Goal: Information Seeking & Learning: Learn about a topic

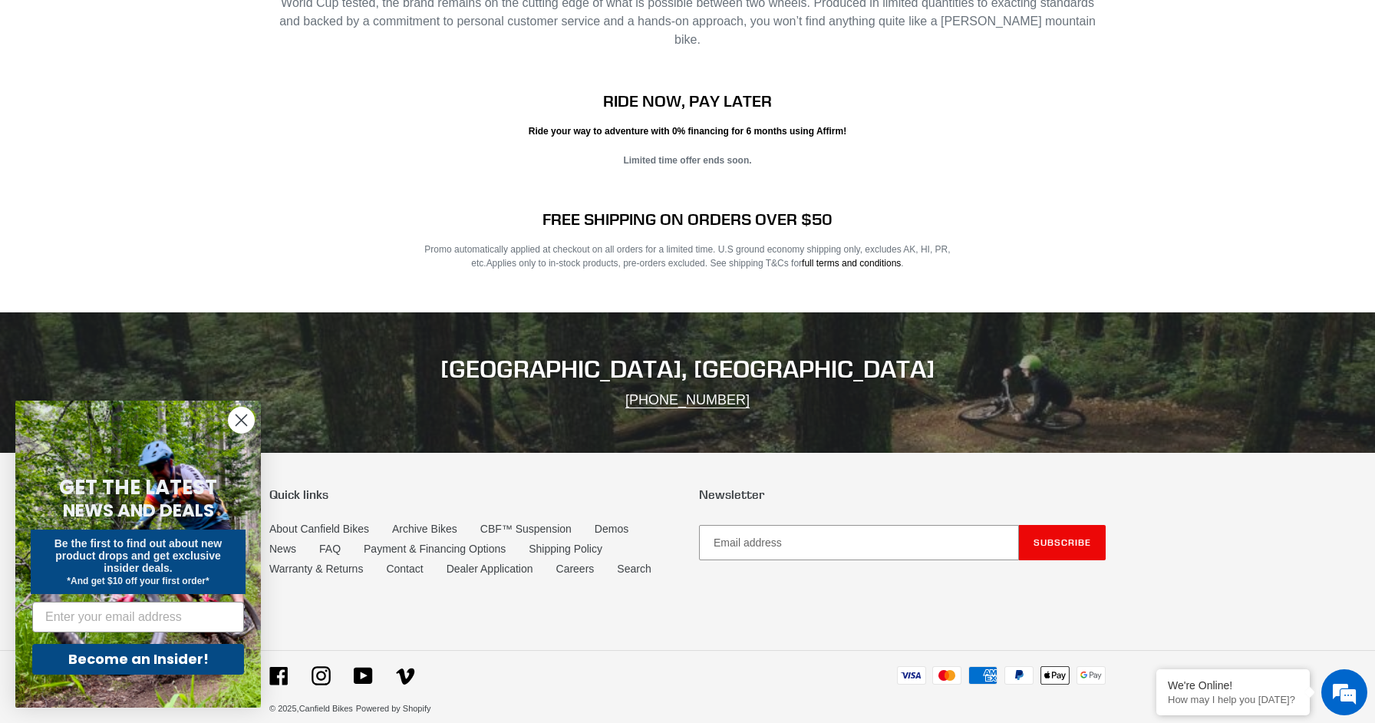
scroll to position [3112, 0]
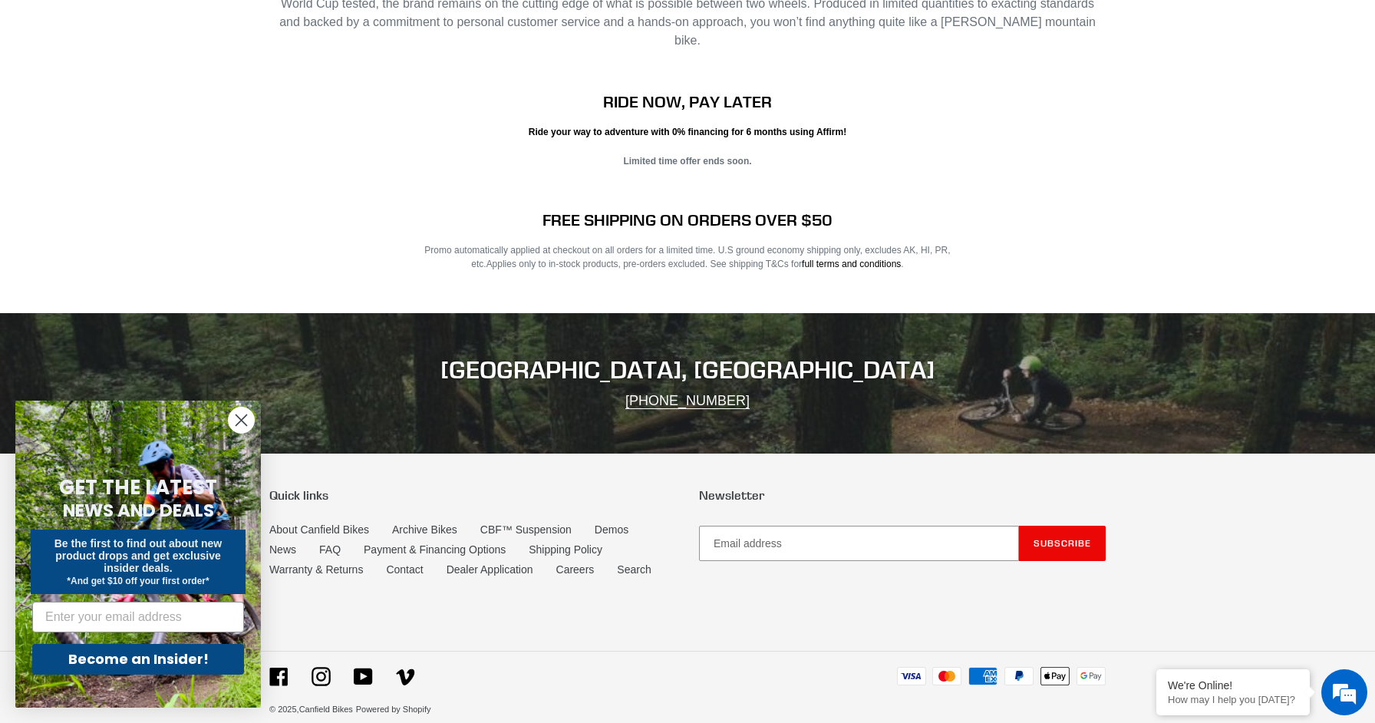
click at [243, 417] on icon "Close dialog" at bounding box center [241, 420] width 11 height 11
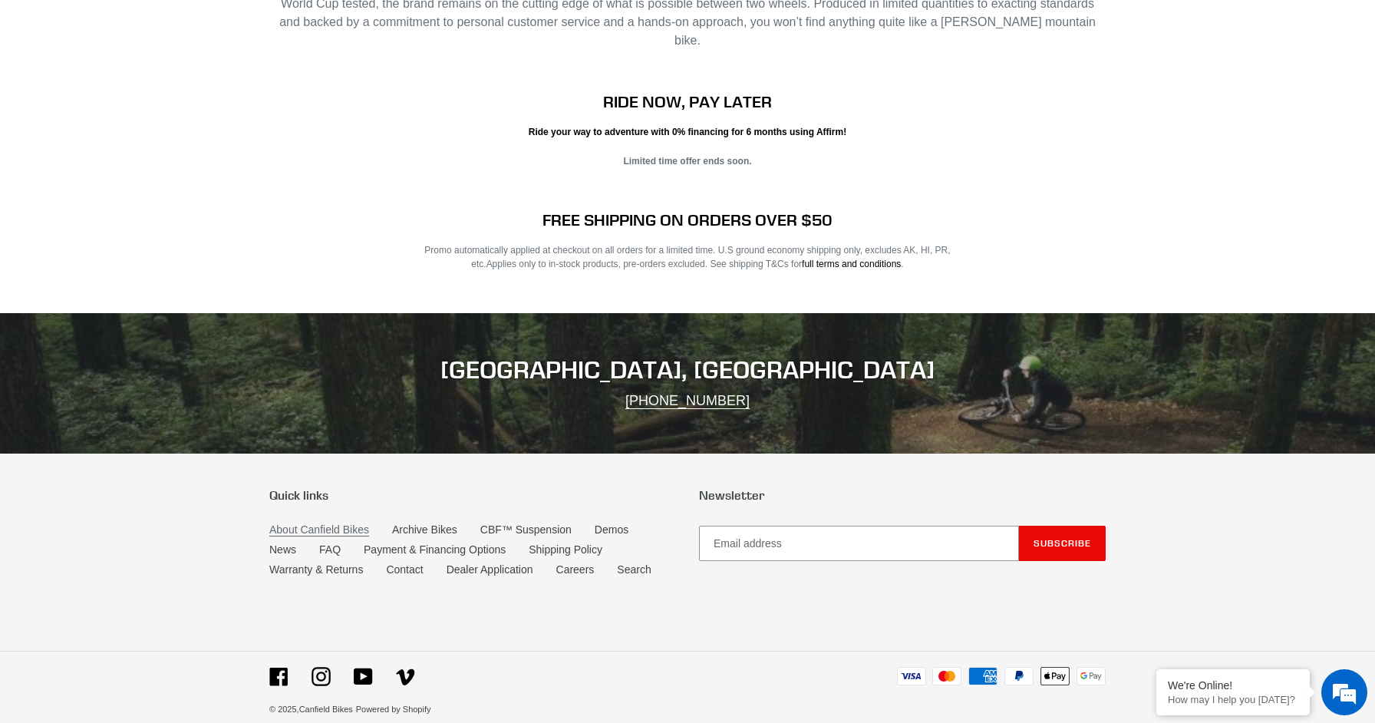
click at [289, 523] on link "About Canfield Bikes" at bounding box center [319, 529] width 100 height 13
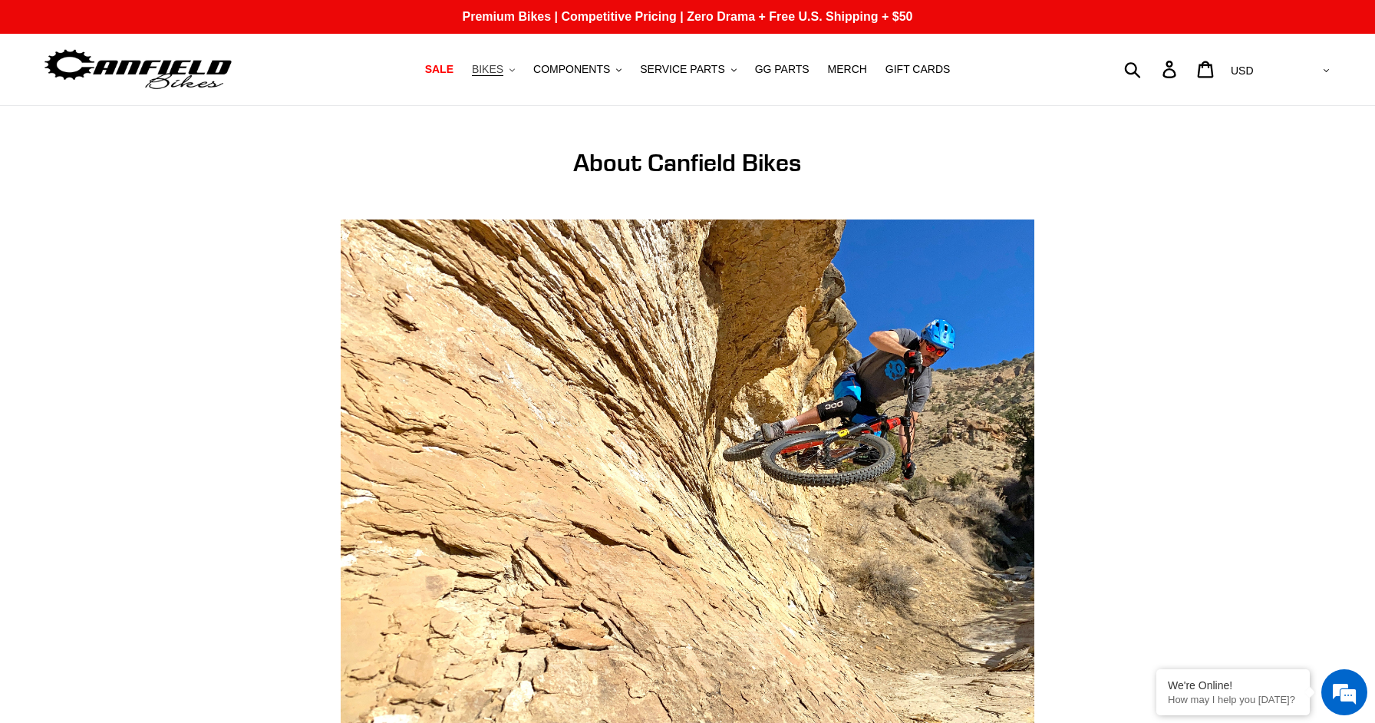
click at [497, 76] on button "BIKES .cls-1{fill:#231f20}" at bounding box center [493, 69] width 58 height 21
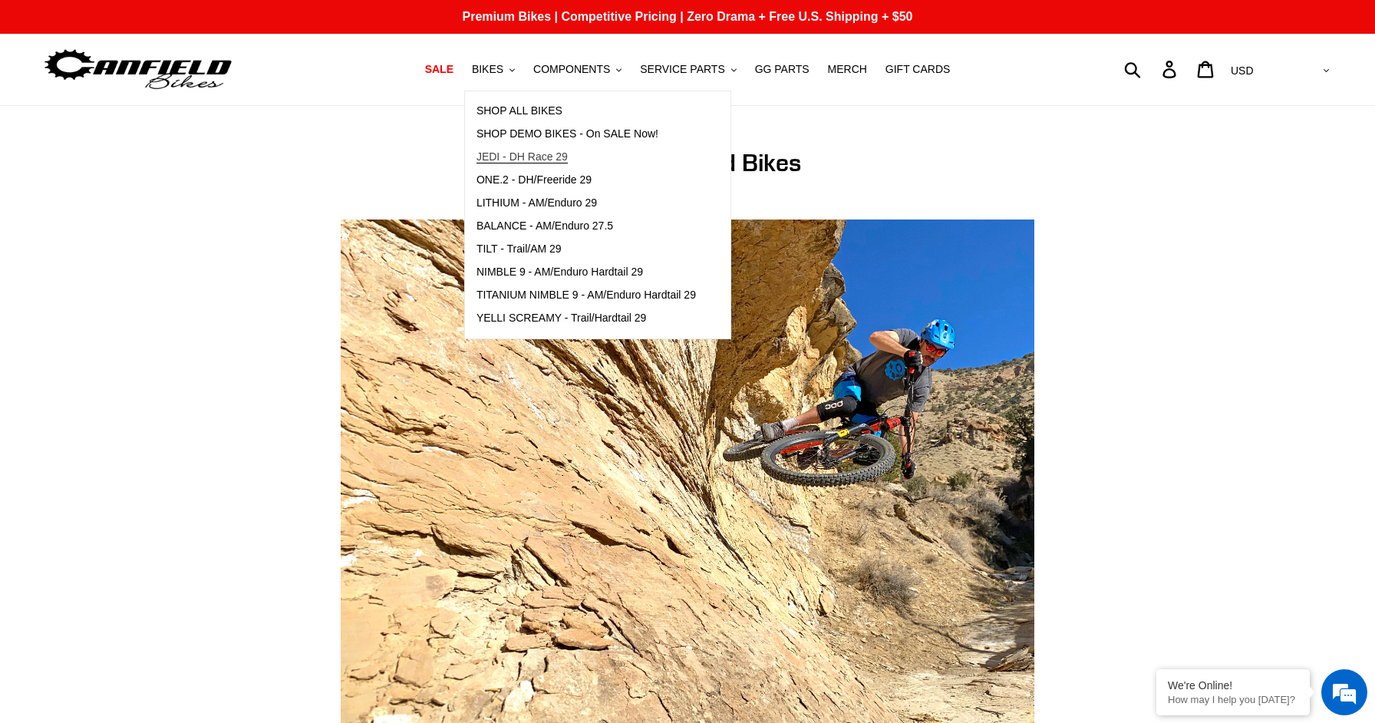
click at [523, 153] on span "JEDI - DH Race 29" at bounding box center [522, 156] width 91 height 13
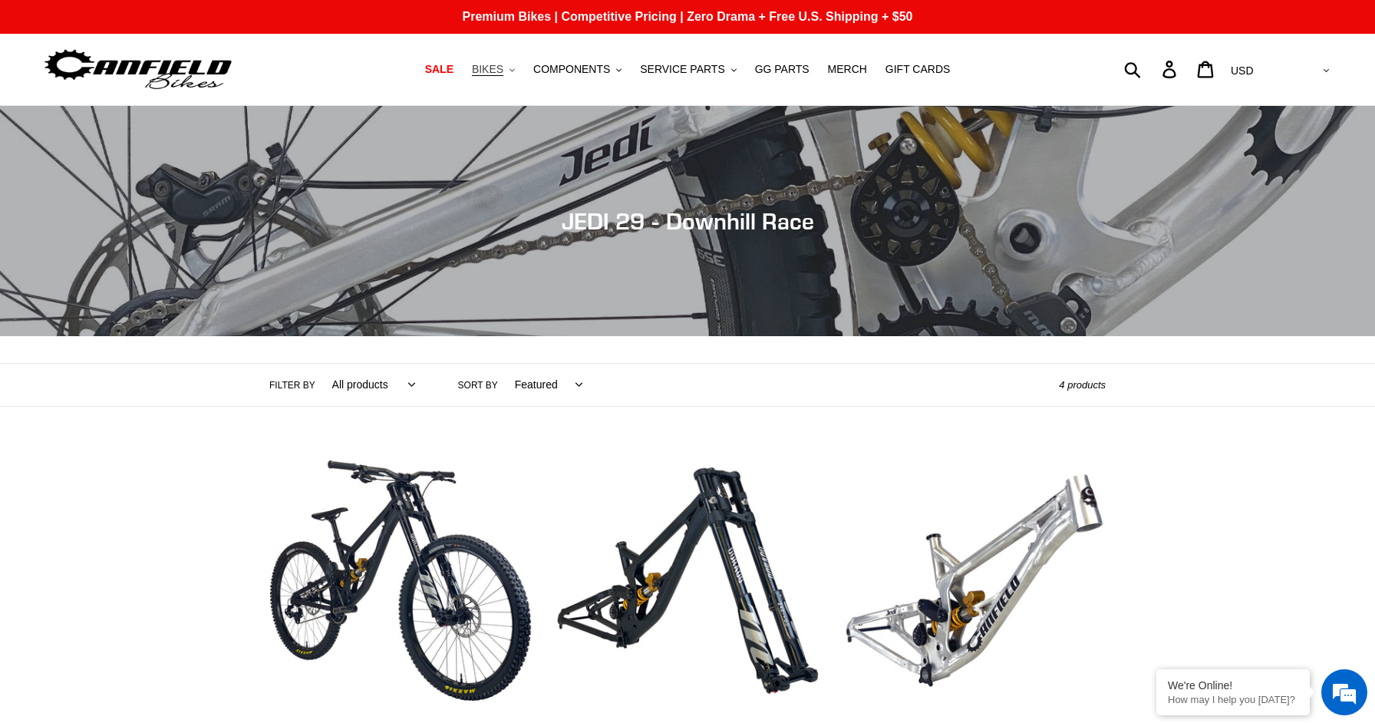
click at [498, 78] on button "BIKES .cls-1{fill:#231f20}" at bounding box center [493, 69] width 58 height 21
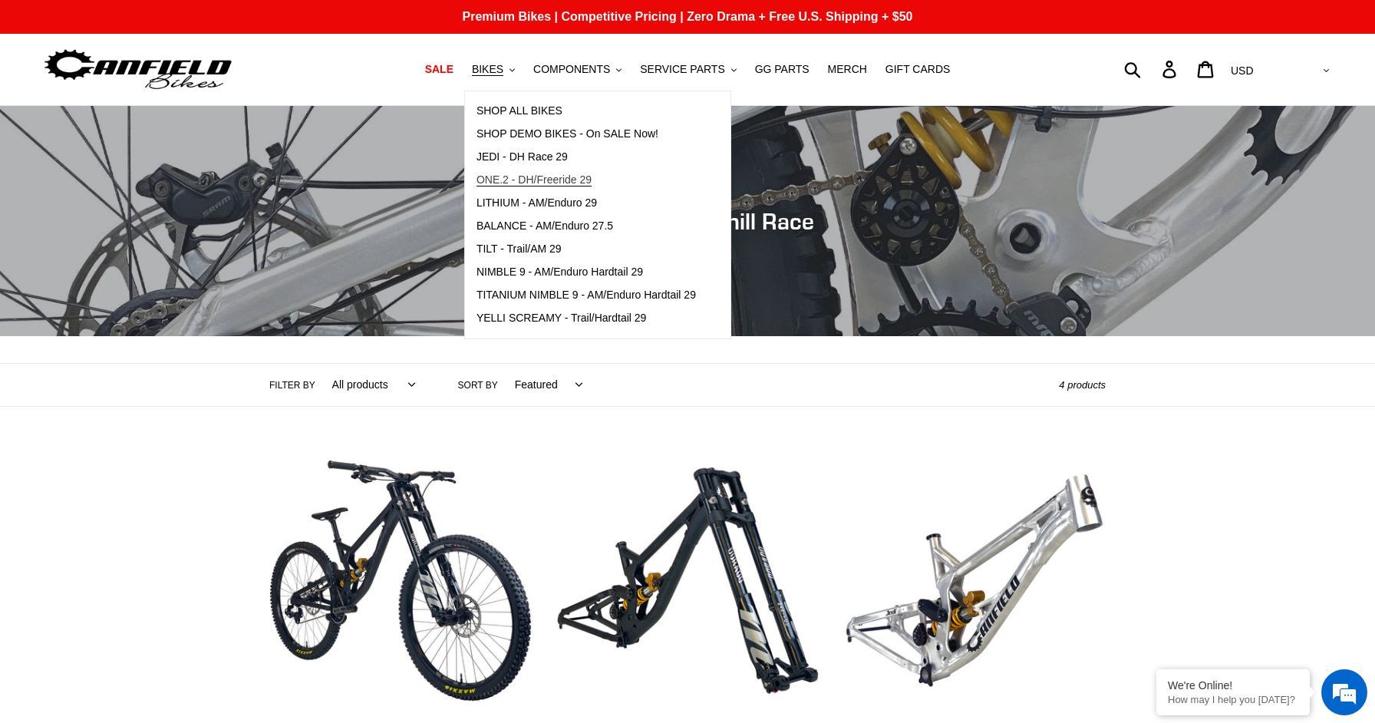
click at [515, 186] on span "ONE.2 - DH/Freeride 29" at bounding box center [534, 179] width 115 height 13
